Goal: Navigation & Orientation: Go to known website

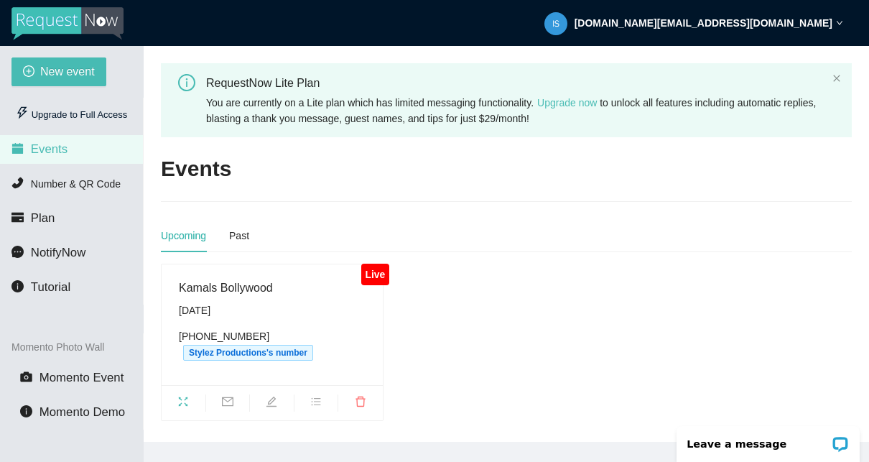
scroll to position [6, 0]
click at [185, 397] on icon "fullscreen" at bounding box center [183, 400] width 9 height 9
